Goal: Task Accomplishment & Management: Use online tool/utility

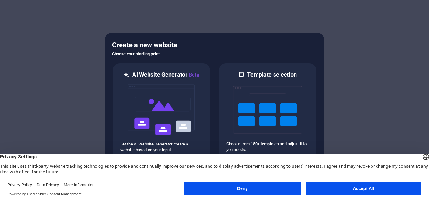
click at [355, 189] on button "Accept All" at bounding box center [363, 188] width 116 height 13
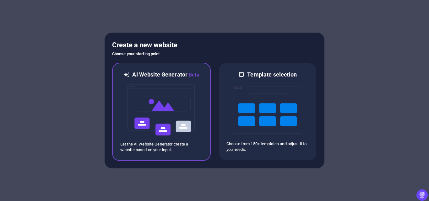
click at [170, 124] on img at bounding box center [161, 110] width 69 height 63
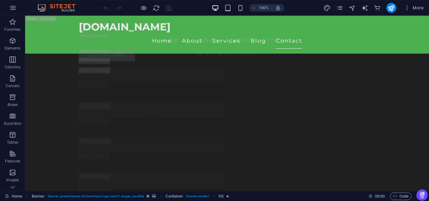
scroll to position [12842, 0]
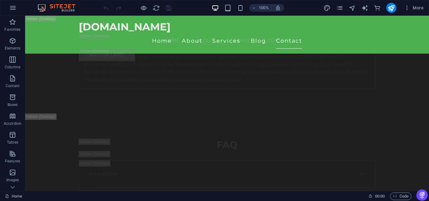
drag, startPoint x: 426, startPoint y: 178, endPoint x: 422, endPoint y: 212, distance: 34.5
click at [396, 195] on icon "button" at bounding box center [394, 196] width 4 height 4
click at [394, 196] on icon "button" at bounding box center [394, 196] width 4 height 4
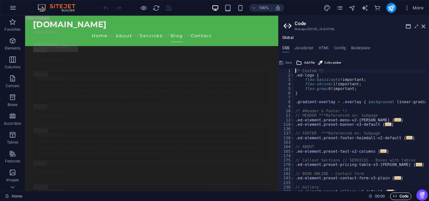
scroll to position [10403, 0]
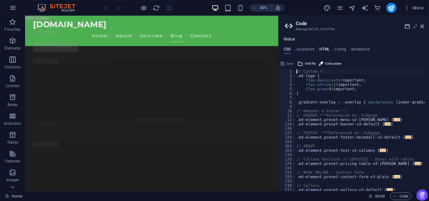
click at [325, 49] on h4 "HTML" at bounding box center [324, 50] width 10 height 7
type textarea "<a href="#main-content" class="wv-link-content button">Skip to main content</a>"
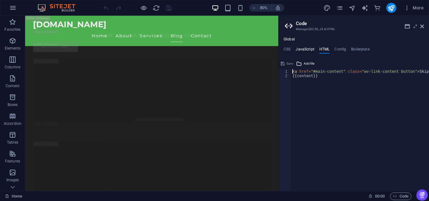
click at [307, 48] on h4 "JavaScript" at bounding box center [304, 50] width 19 height 7
type textarea "/* JS for preset "Menu V2" */"
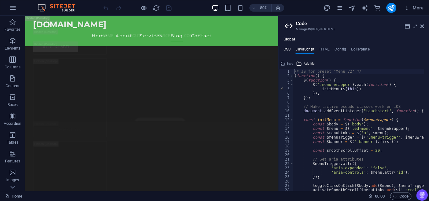
click at [286, 47] on h4 "CSS" at bounding box center [286, 50] width 7 height 7
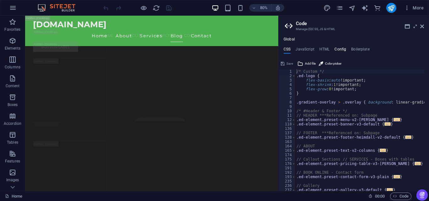
click at [342, 50] on h4 "Config" at bounding box center [340, 50] width 12 height 7
type textarea "$color-background: #1F1F1F;"
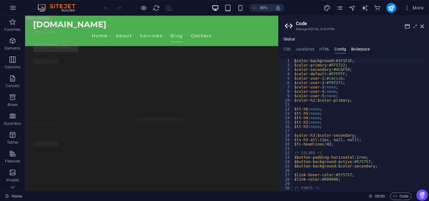
click at [360, 50] on h4 "Boilerplate" at bounding box center [360, 50] width 19 height 7
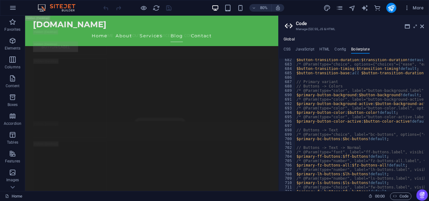
scroll to position [1676, 0]
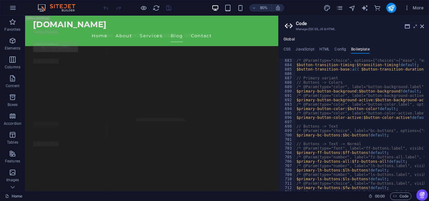
type textarea "/* @Param(type="choice", label="fw-buttons.label", visibility={"primary-bc-butt…"
click at [408, 27] on icon at bounding box center [406, 26] width 5 height 5
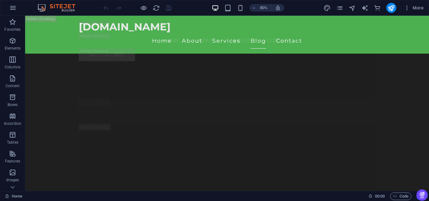
scroll to position [10247, 0]
